Goal: Transaction & Acquisition: Purchase product/service

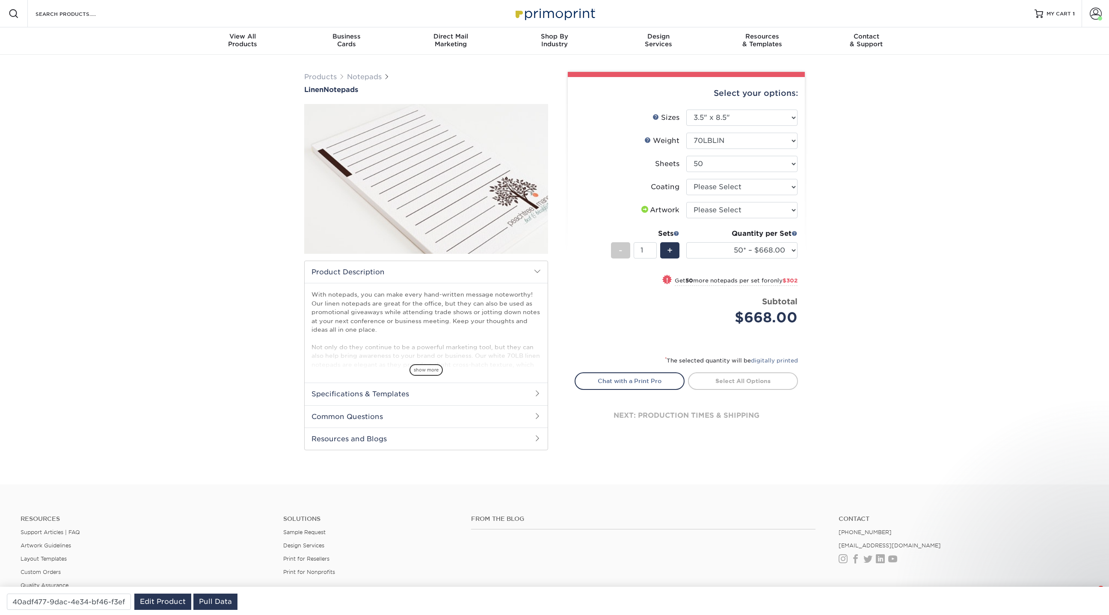
select select "3.50x8.50"
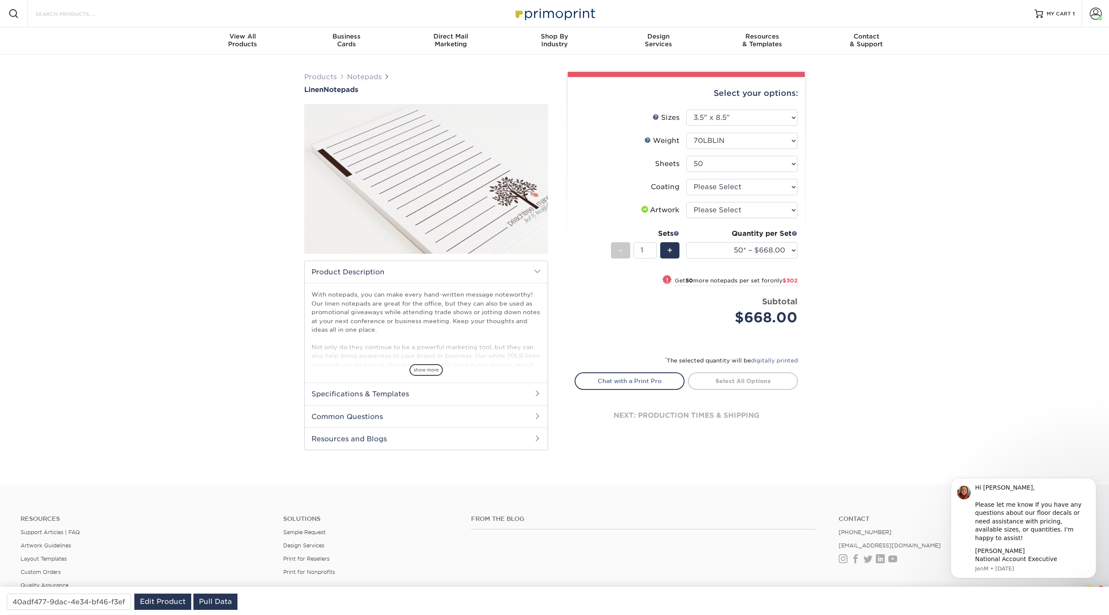
click at [98, 18] on input "Search Products" at bounding box center [76, 14] width 83 height 10
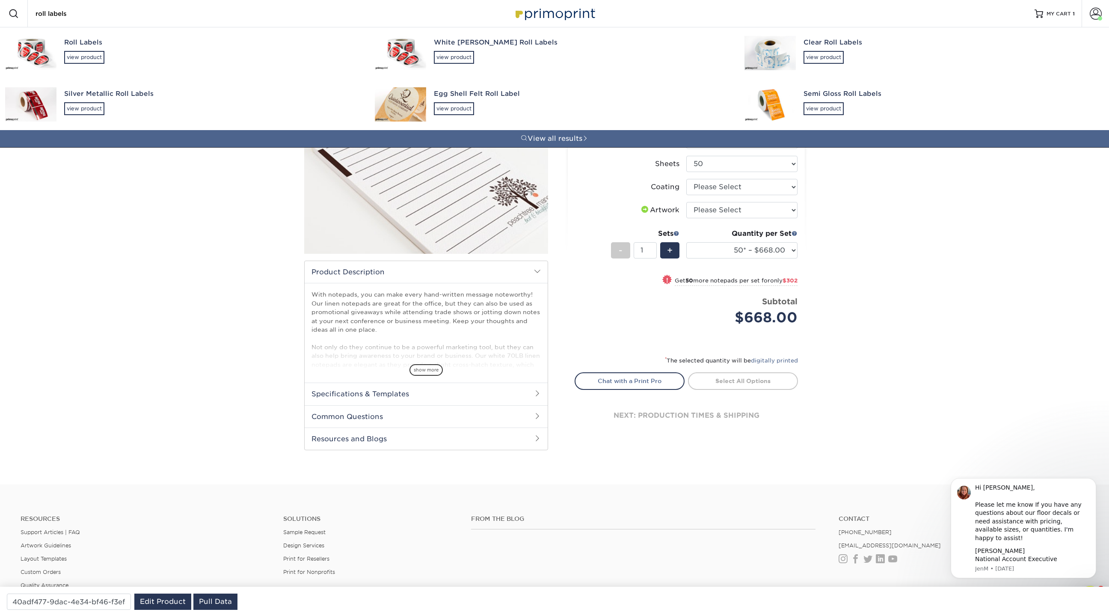
type input "roll labels"
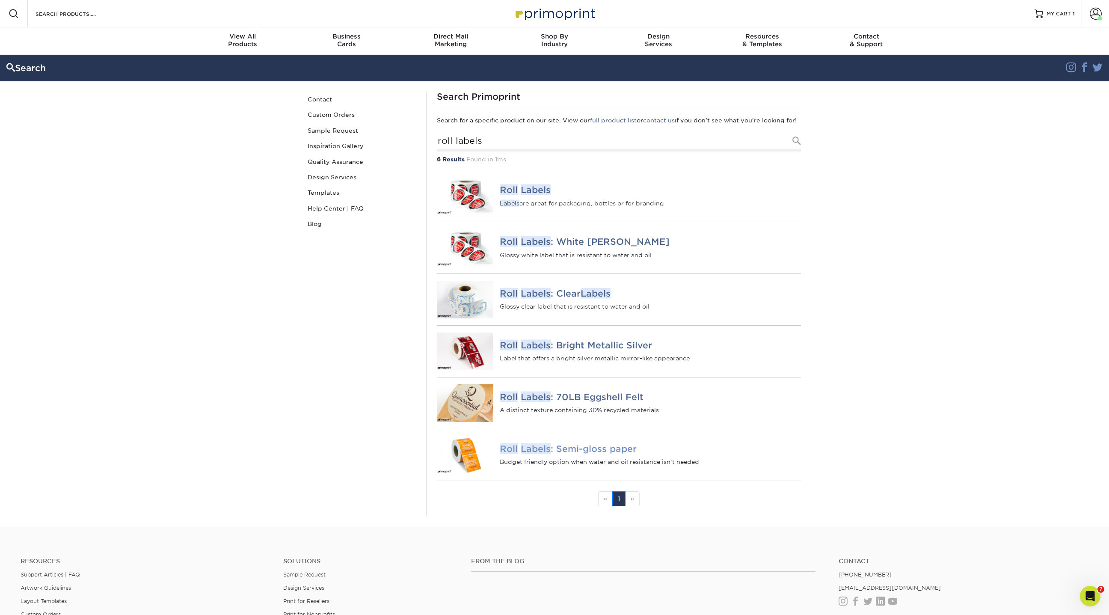
click at [561, 453] on h4 "Roll Labels : Semi-gloss paper" at bounding box center [650, 448] width 301 height 10
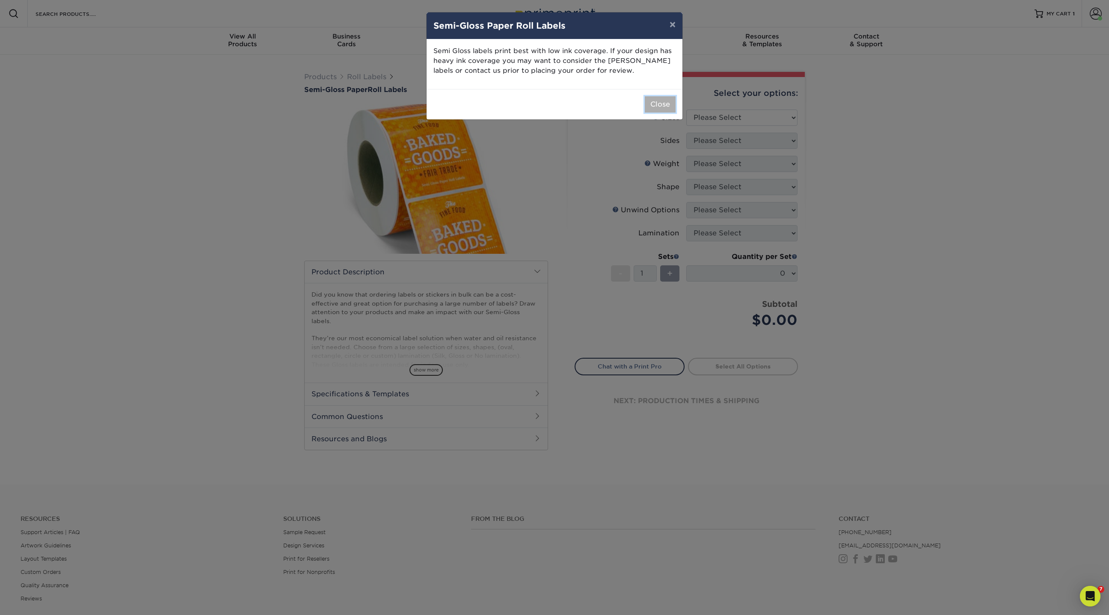
click at [662, 105] on button "Close" at bounding box center [660, 104] width 31 height 16
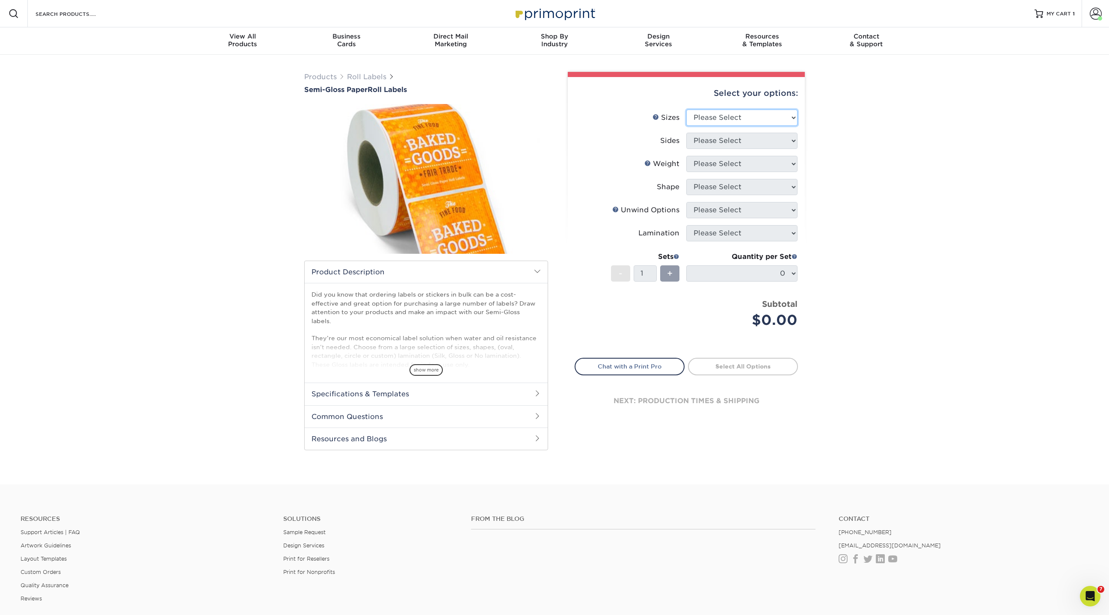
click at [711, 119] on select "Please Select 1" x 1" 1" x 2" 1" x 2.5" 1" x 3" 1.5" x 1.5" 1.5" x 2.5" 1.5" x …" at bounding box center [741, 118] width 111 height 16
select select "1.00x1.00"
click at [686, 110] on select "Please Select 1" x 1" 1" x 2" 1" x 2.5" 1" x 3" 1.5" x 1.5" 1.5" x 2.5" 1.5" x …" at bounding box center [741, 118] width 111 height 16
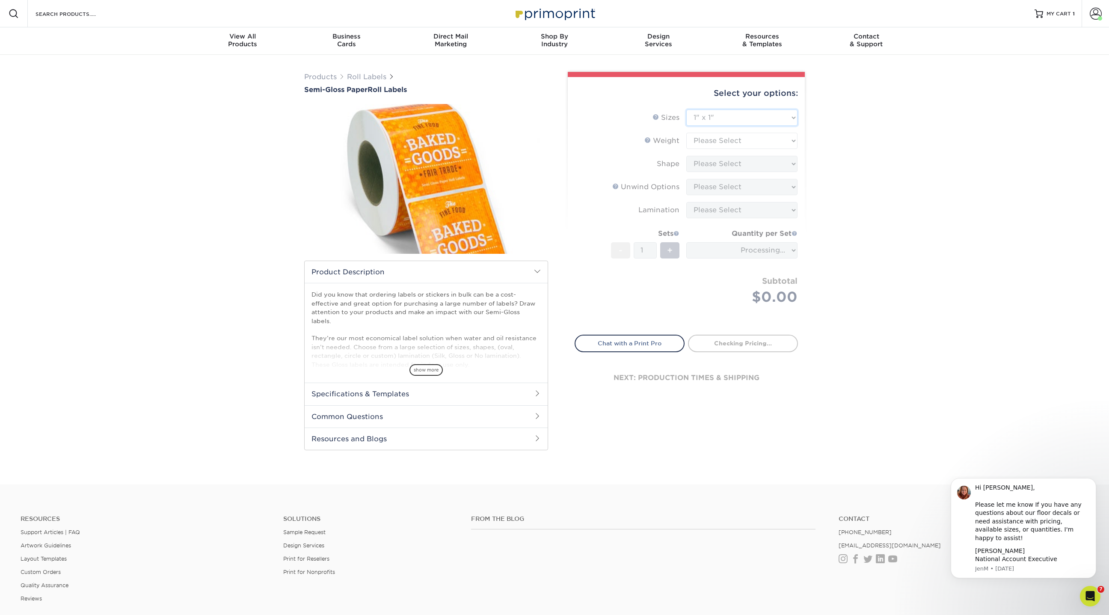
type input "463b4c92-9615-424e-adb4-11cc412670e1"
